Goal: Information Seeking & Learning: Learn about a topic

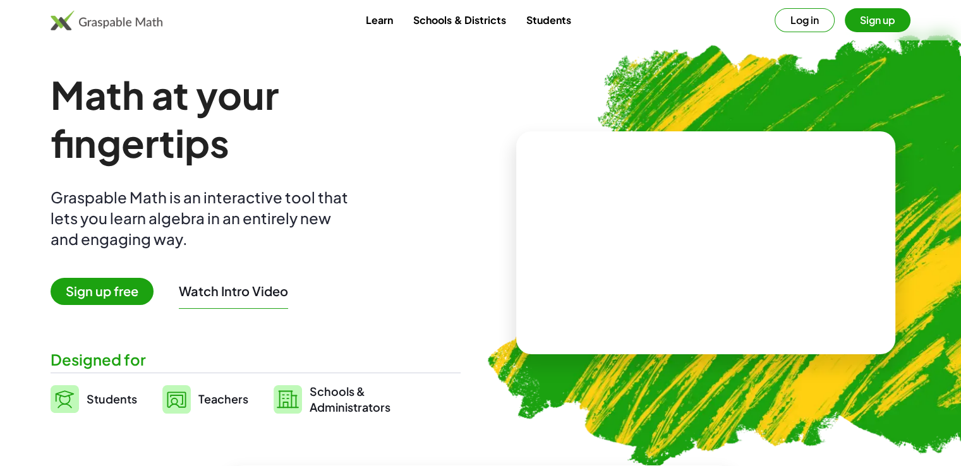
click at [91, 289] on span "Sign up free" at bounding box center [102, 291] width 103 height 27
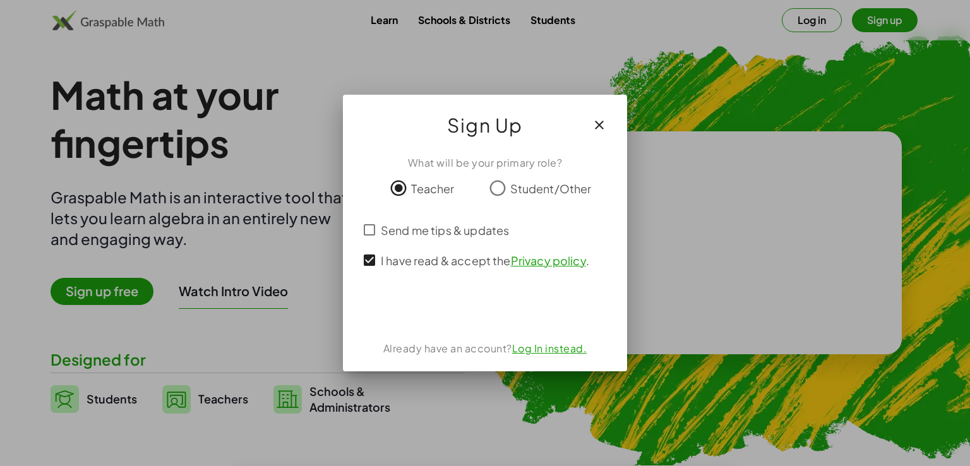
click at [533, 349] on link "Log In instead." at bounding box center [549, 348] width 75 height 13
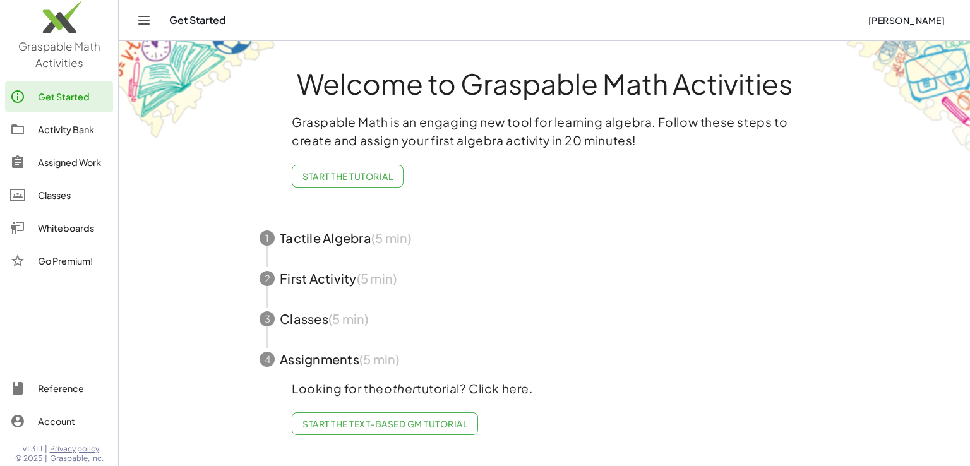
click at [144, 24] on icon "Toggle navigation" at bounding box center [144, 20] width 11 height 8
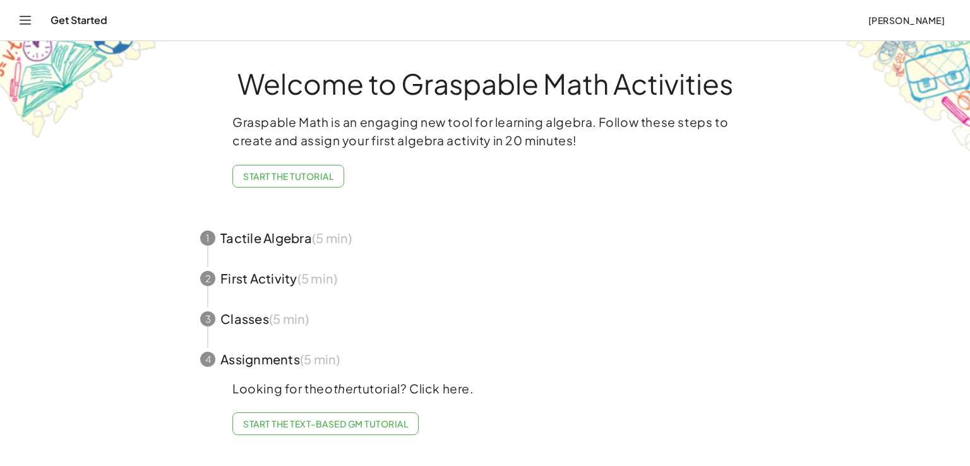
click at [25, 21] on icon "Toggle navigation" at bounding box center [25, 20] width 15 height 15
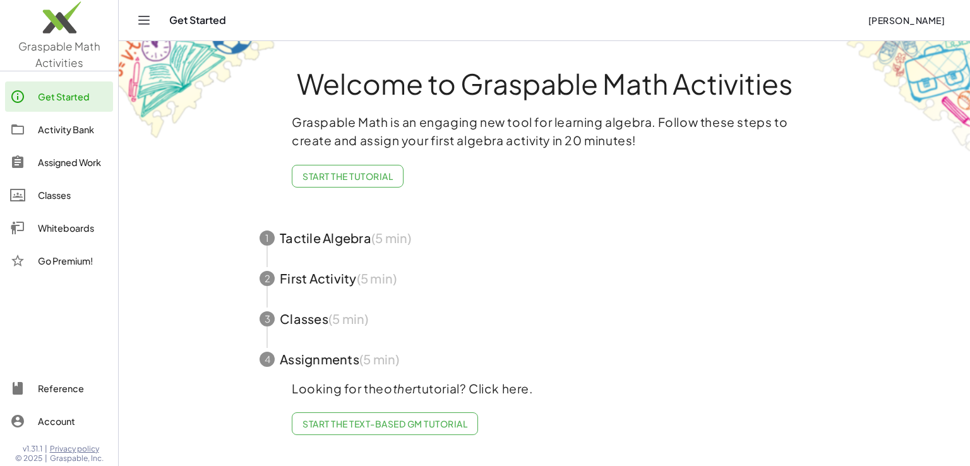
click at [111, 103] on link "Get Started" at bounding box center [59, 96] width 108 height 30
click at [45, 123] on div "Activity Bank" at bounding box center [73, 129] width 70 height 15
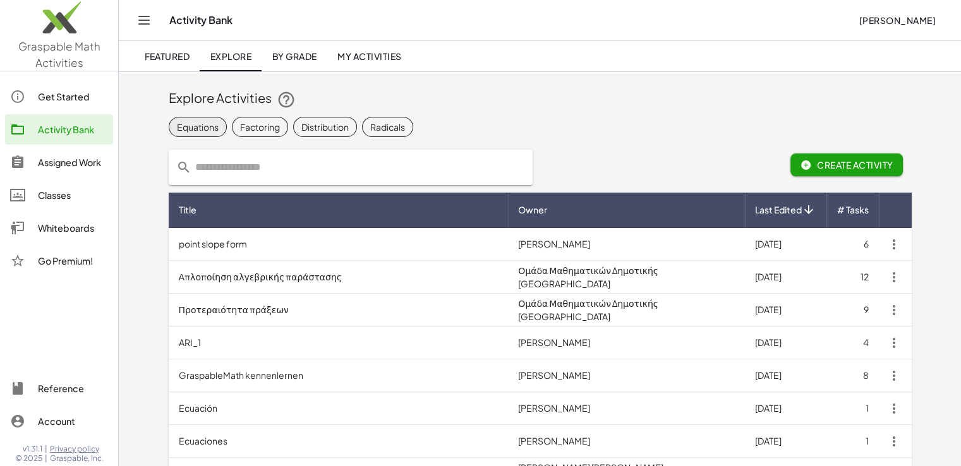
click at [192, 126] on div "Equations" at bounding box center [198, 126] width 42 height 13
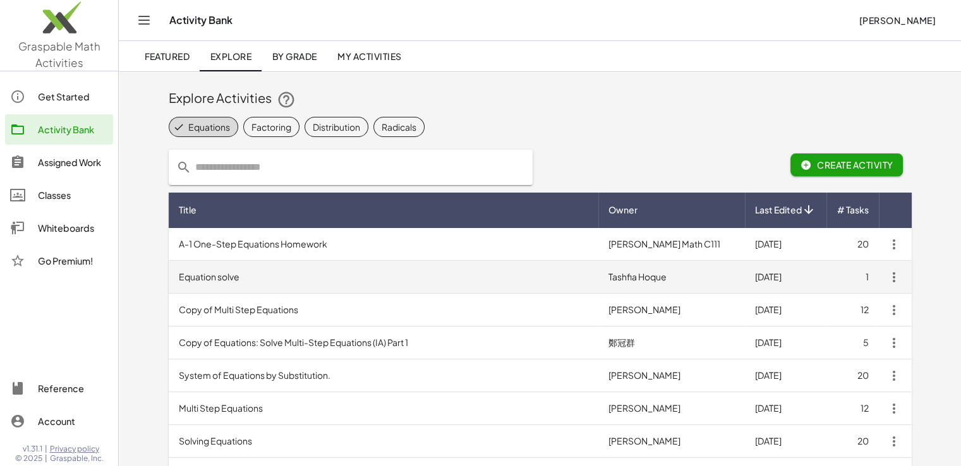
click at [184, 284] on td "Equation solve" at bounding box center [384, 277] width 430 height 33
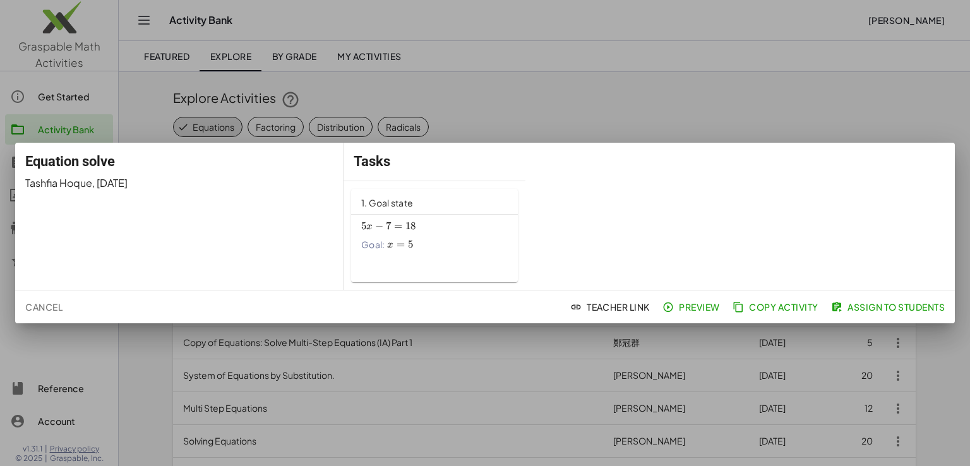
click at [54, 304] on span "Cancel" at bounding box center [43, 306] width 37 height 11
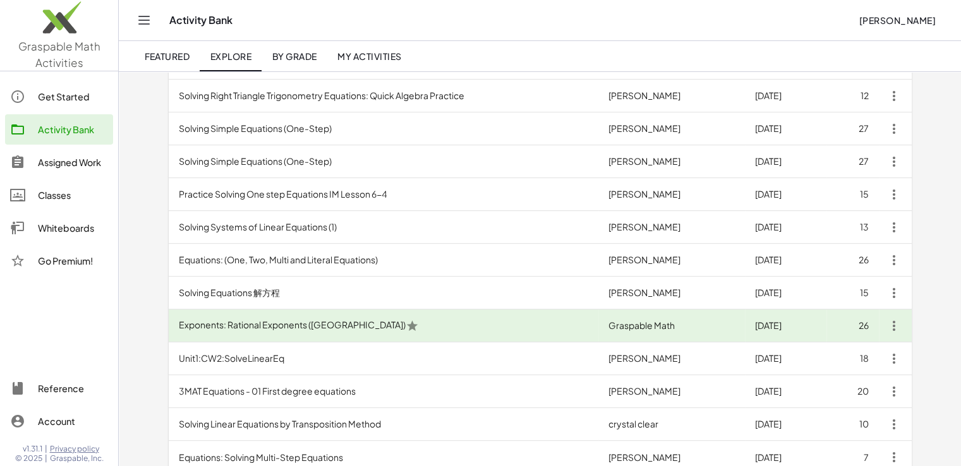
scroll to position [576, 0]
click at [220, 196] on td "Practice Solving One step Equations IM Lesson 6-4" at bounding box center [384, 193] width 430 height 33
